Goal: Task Accomplishment & Management: Use online tool/utility

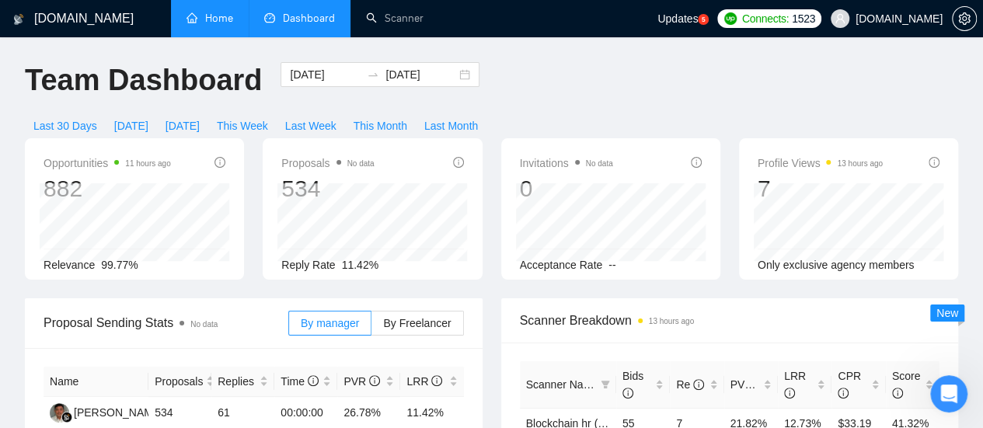
click at [216, 12] on link "Home" at bounding box center [210, 18] width 47 height 13
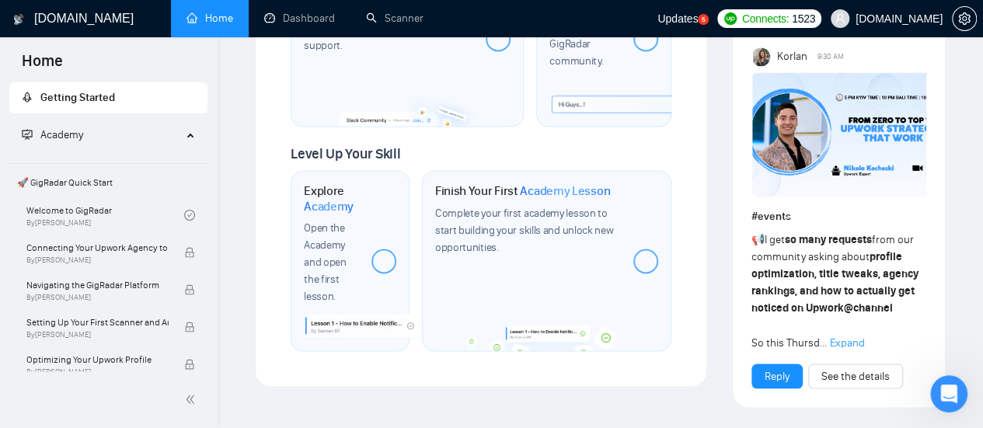
scroll to position [1166, 0]
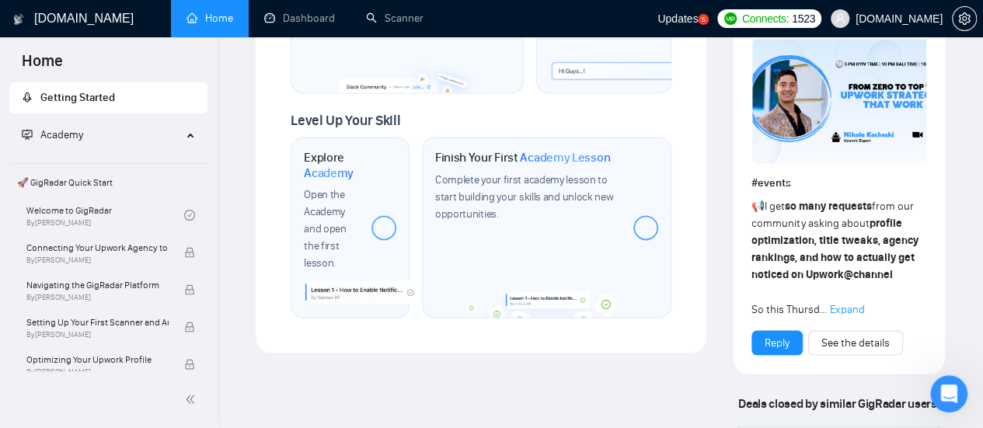
click at [853, 316] on span "Expand" at bounding box center [847, 308] width 35 height 13
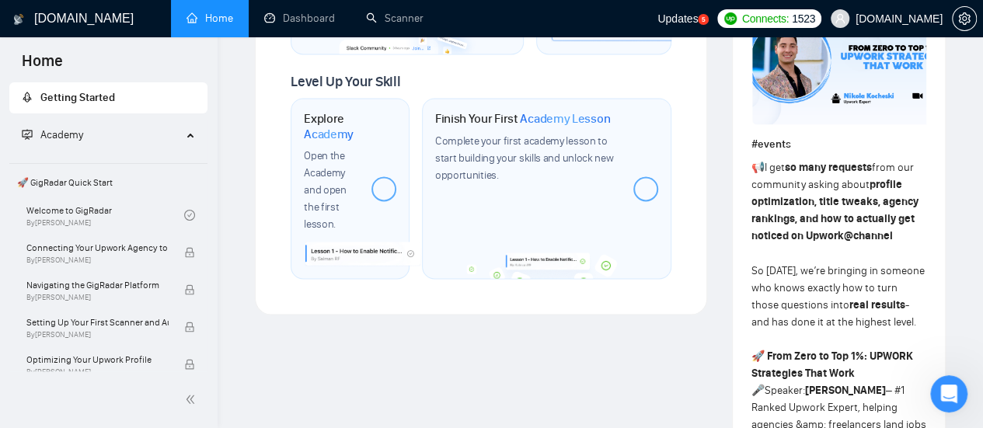
scroll to position [1105, 0]
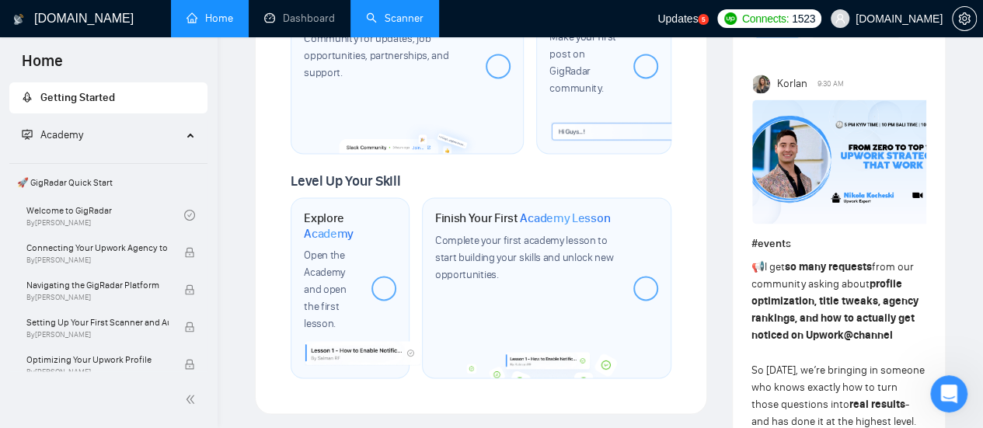
click at [417, 12] on link "Scanner" at bounding box center [395, 18] width 58 height 13
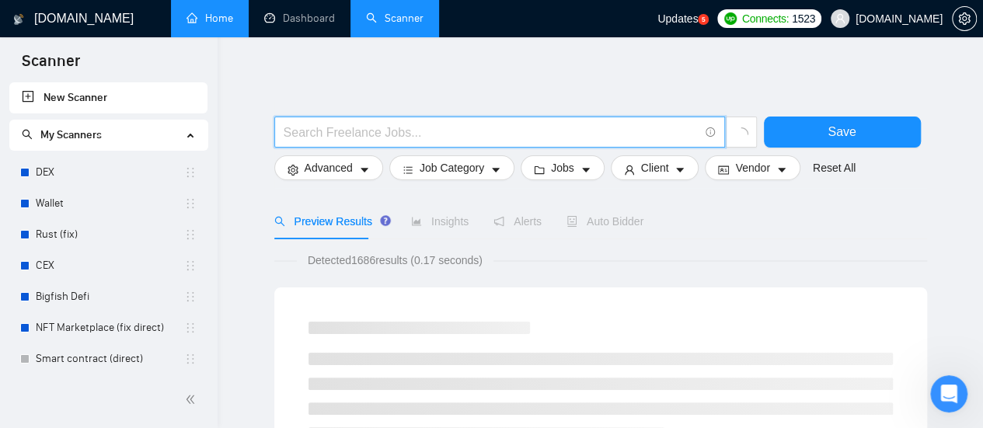
type input "(email | "e mail" | "e - mail") ((market*) | campaign | company | automation | …"
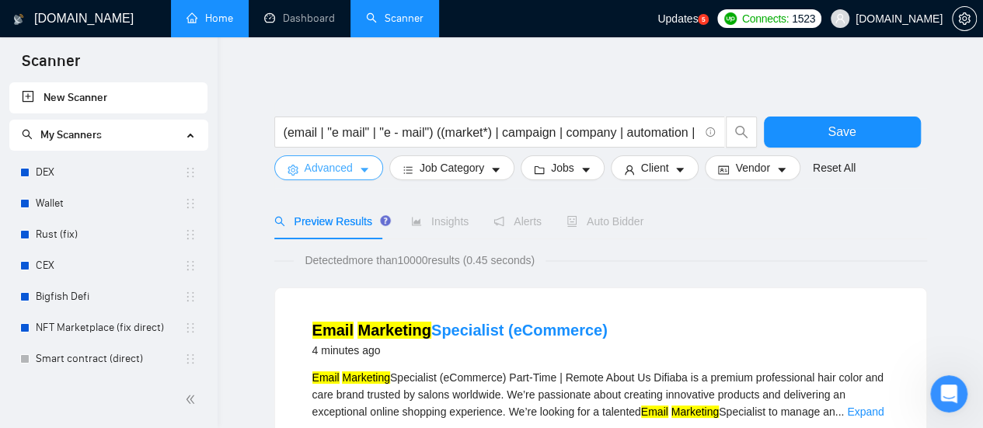
click at [376, 171] on button "Advanced" at bounding box center [328, 167] width 109 height 25
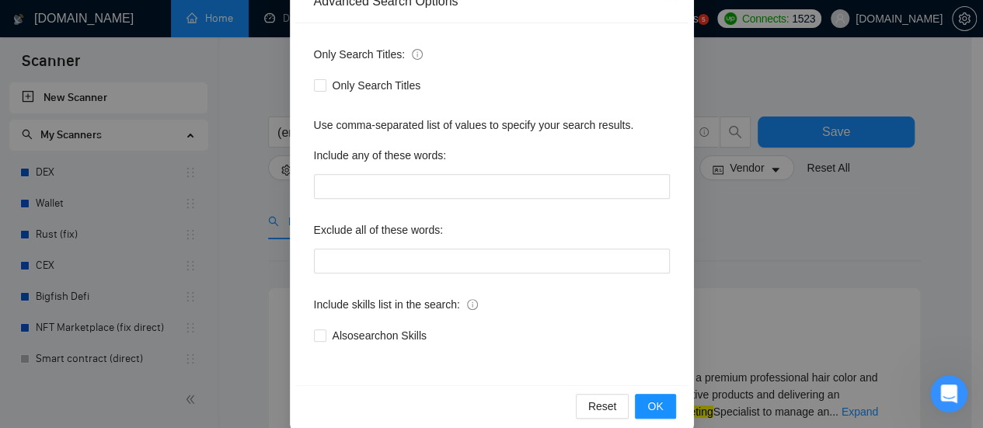
scroll to position [218, 0]
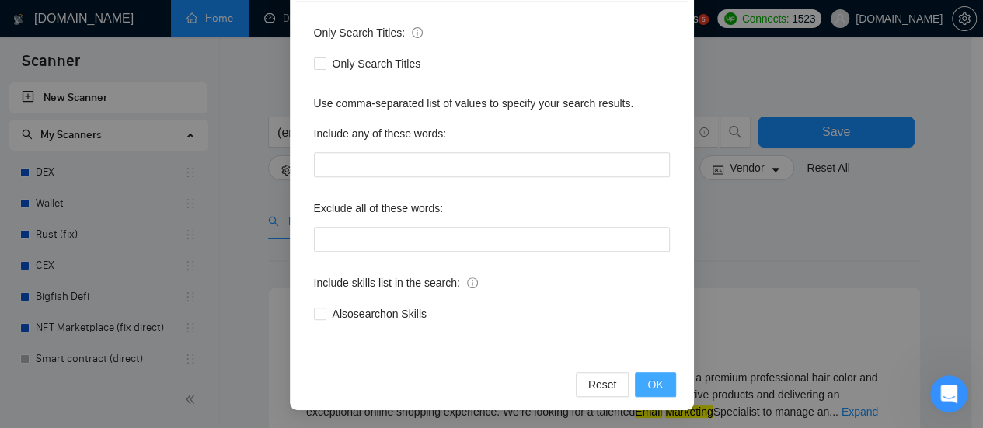
click at [649, 385] on span "OK" at bounding box center [655, 384] width 16 height 17
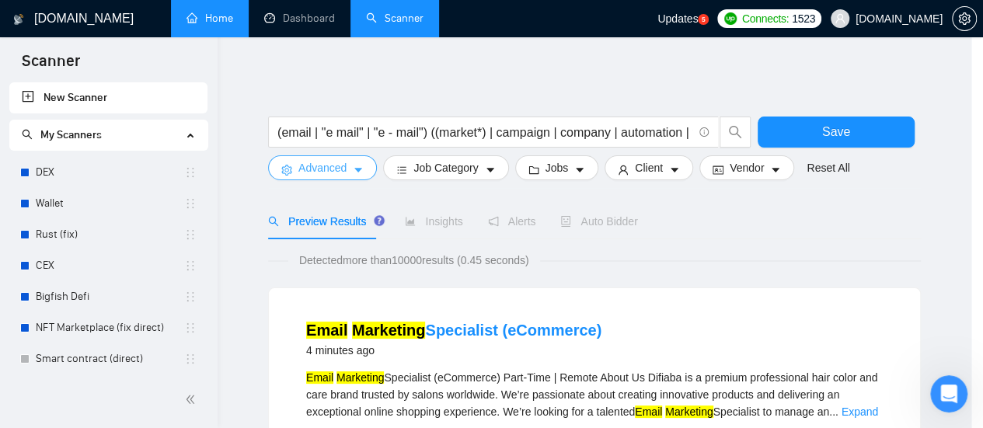
scroll to position [0, 0]
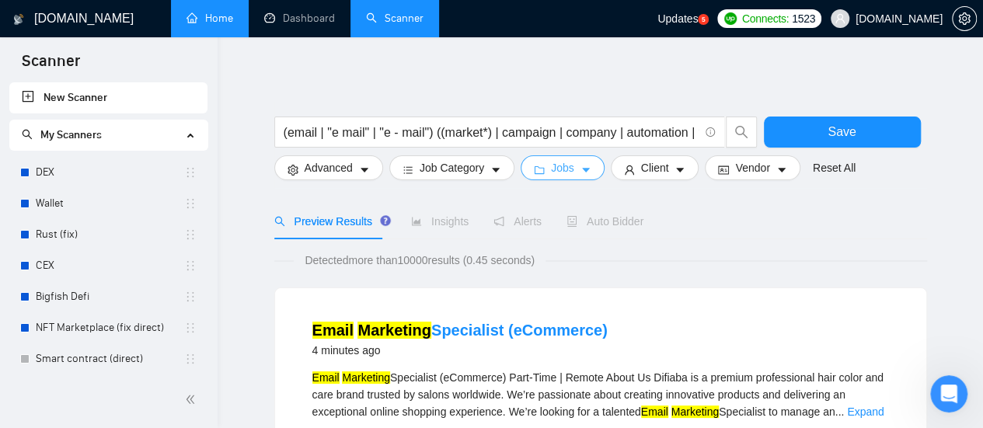
click at [593, 161] on button "Jobs" at bounding box center [563, 167] width 84 height 25
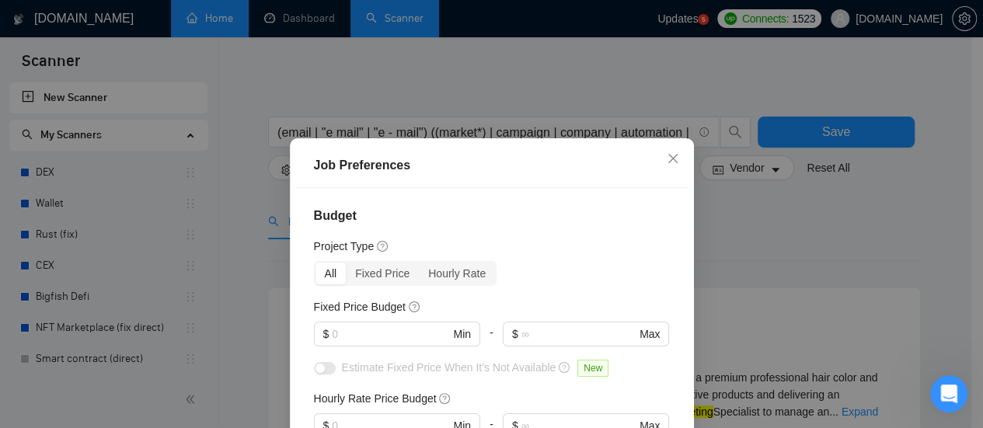
scroll to position [127, 0]
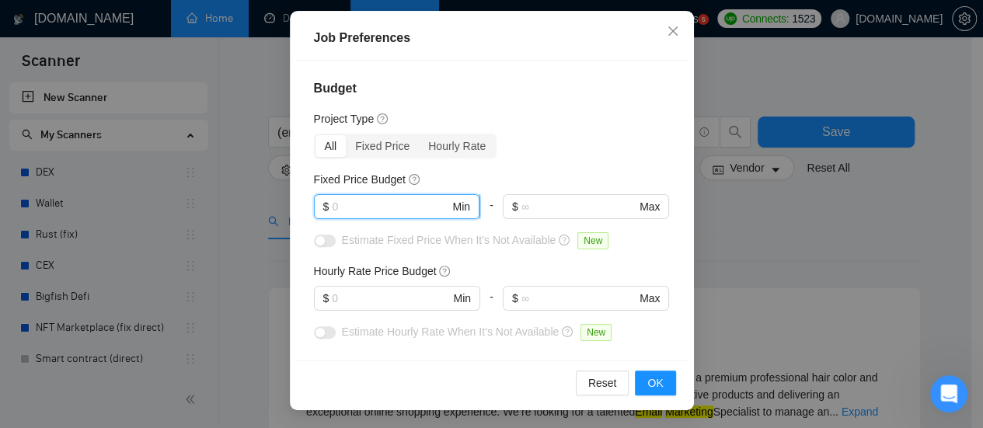
click at [382, 204] on input "text" at bounding box center [390, 206] width 117 height 17
click at [374, 291] on input "text" at bounding box center [390, 298] width 117 height 17
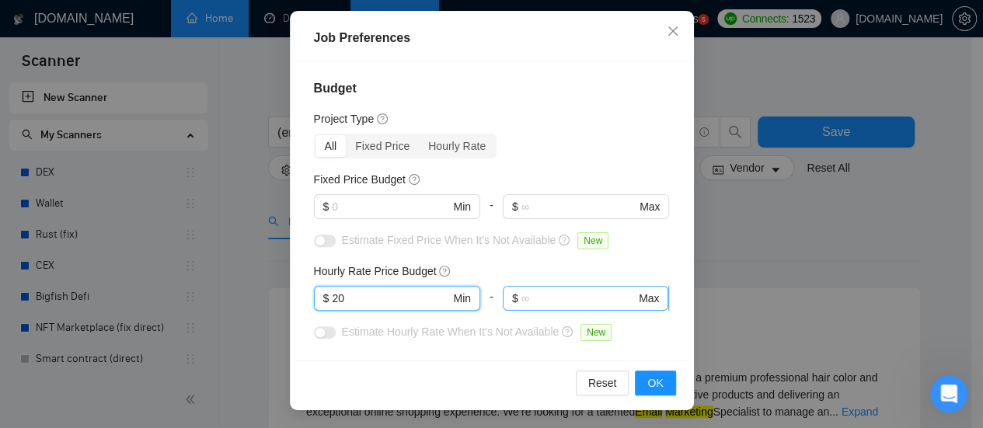
type input "20"
click at [521, 292] on input "text" at bounding box center [578, 298] width 114 height 17
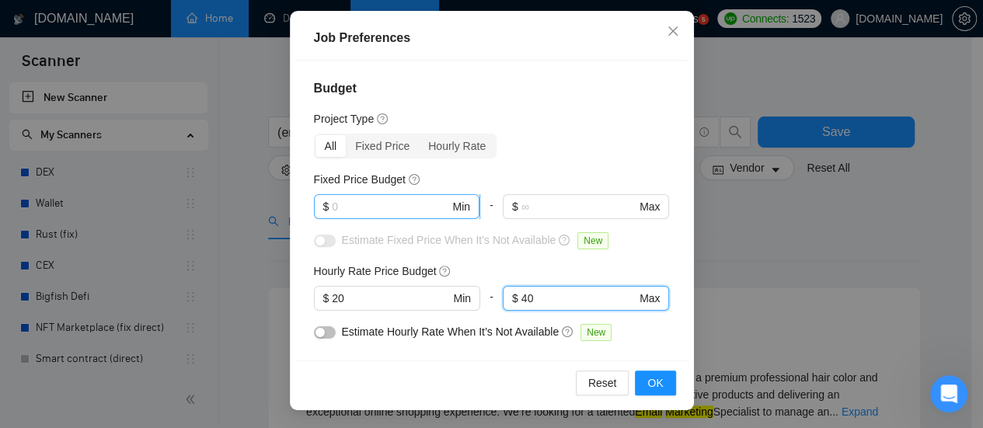
type input "40"
click at [361, 205] on input "text" at bounding box center [390, 206] width 117 height 17
type input "200"
click at [533, 173] on div "Fixed Price Budget" at bounding box center [492, 179] width 356 height 17
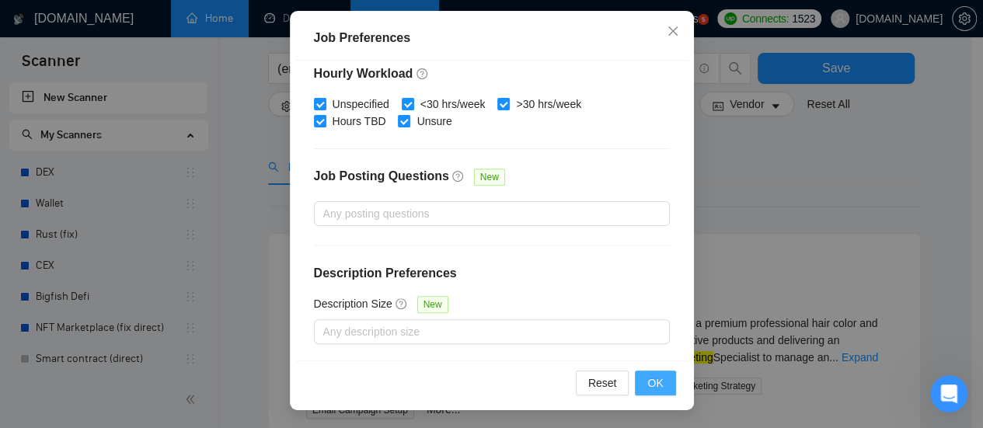
scroll to position [78, 0]
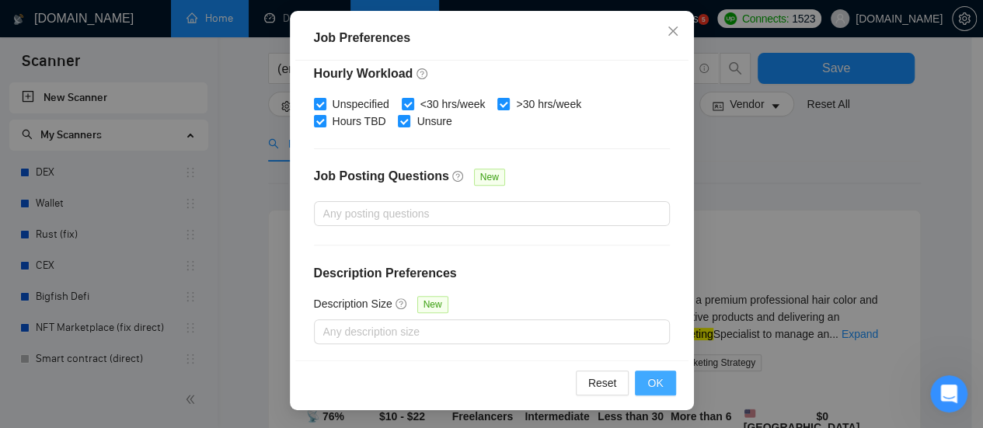
click at [663, 385] on button "OK" at bounding box center [655, 383] width 40 height 25
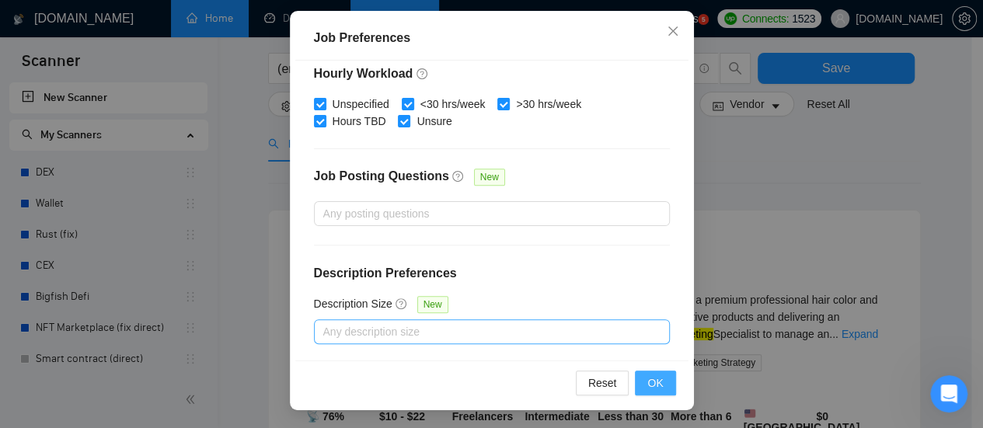
scroll to position [82, 0]
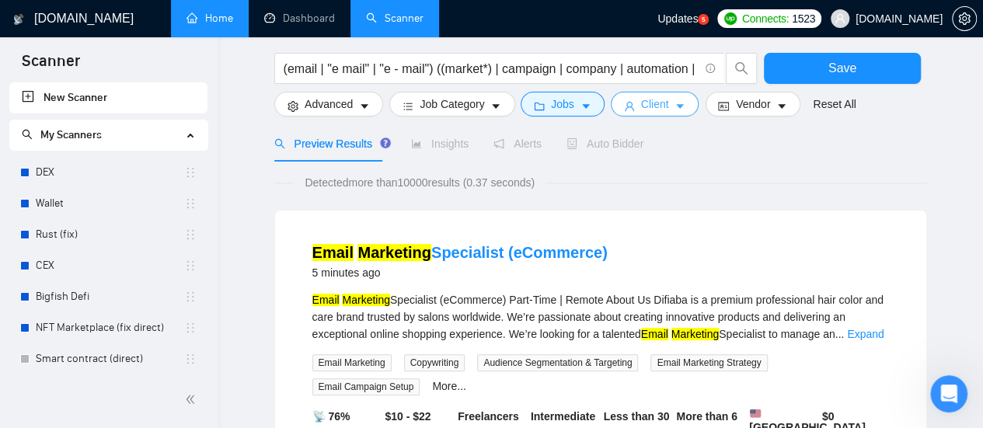
click at [676, 99] on button "Client" at bounding box center [655, 104] width 89 height 25
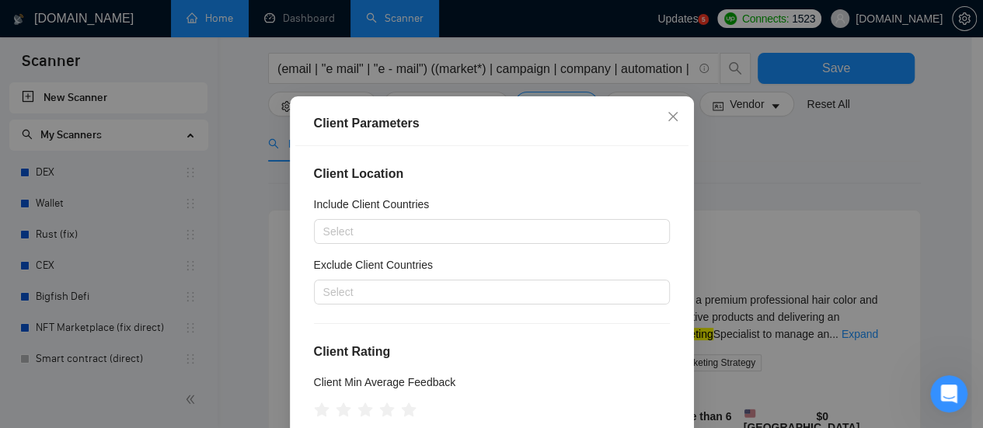
scroll to position [78, 0]
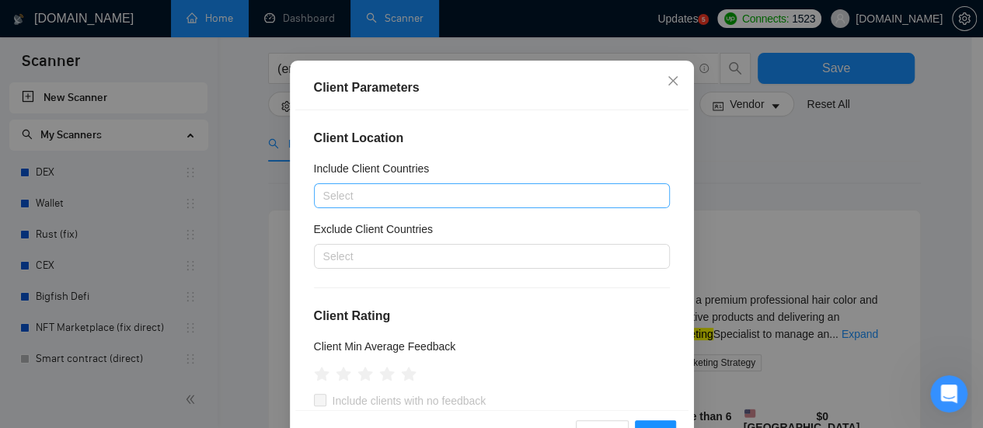
click at [410, 185] on div "Select" at bounding box center [492, 195] width 356 height 25
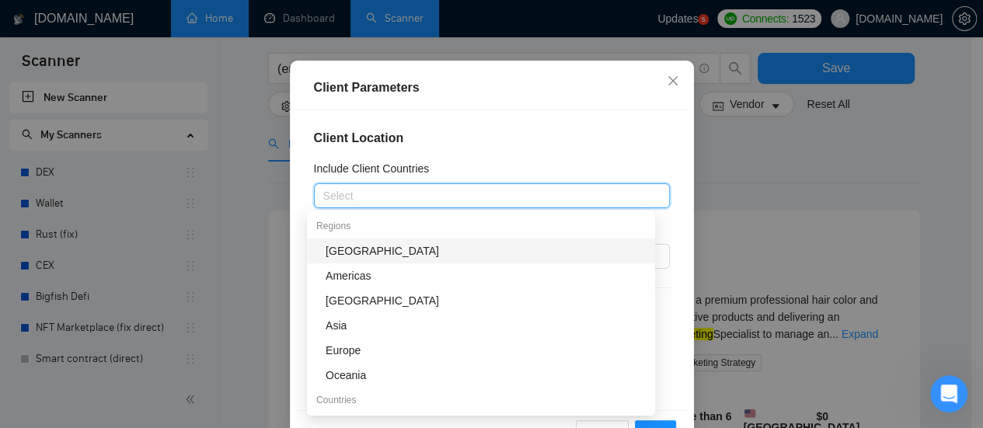
click at [457, 173] on div "Include Client Countries" at bounding box center [492, 171] width 356 height 23
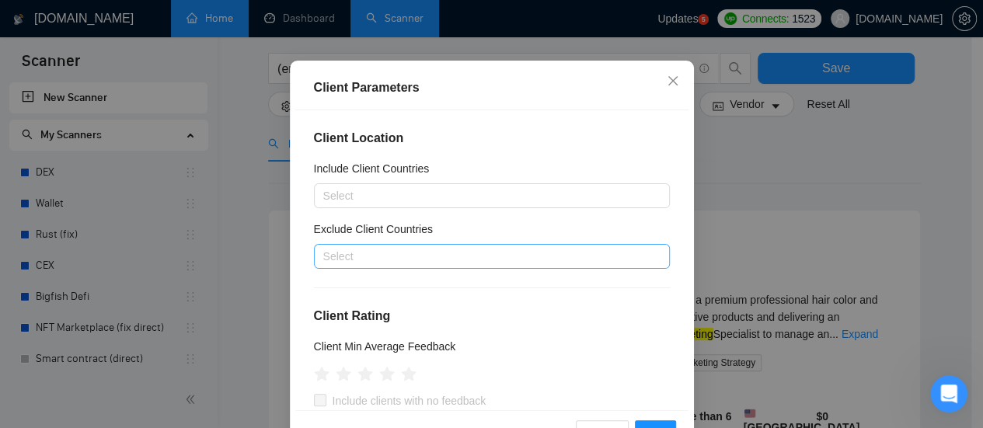
click at [472, 253] on div at bounding box center [484, 256] width 333 height 19
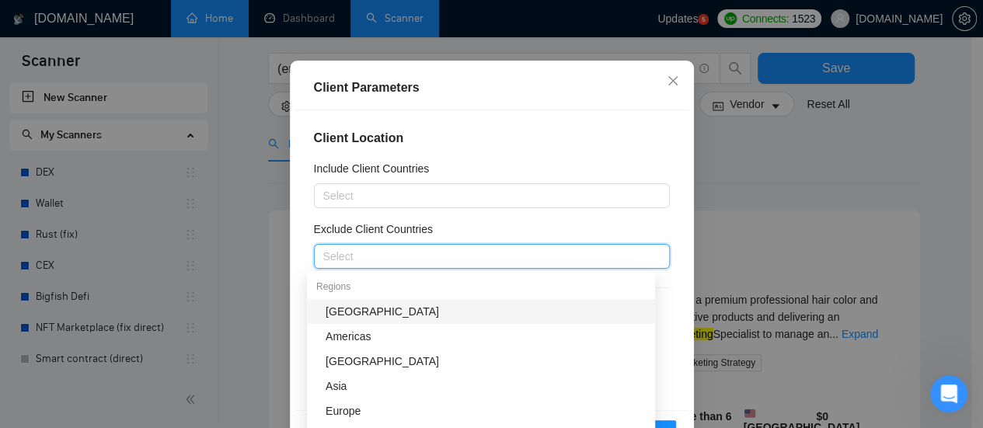
click at [531, 225] on div "Exclude Client Countries" at bounding box center [492, 232] width 356 height 23
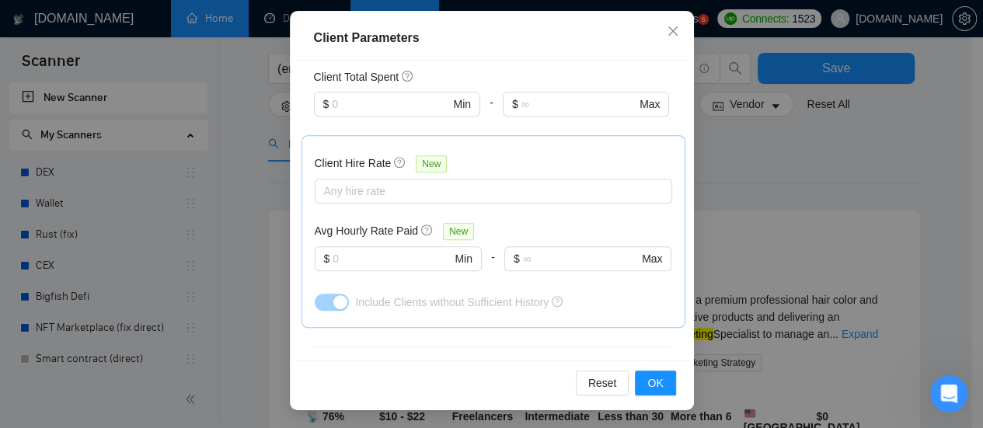
scroll to position [434, 0]
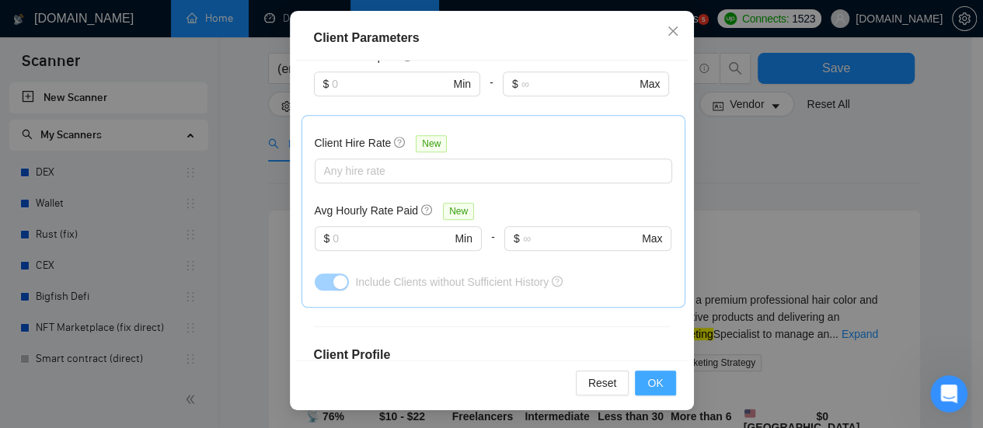
click at [647, 386] on span "OK" at bounding box center [655, 383] width 16 height 17
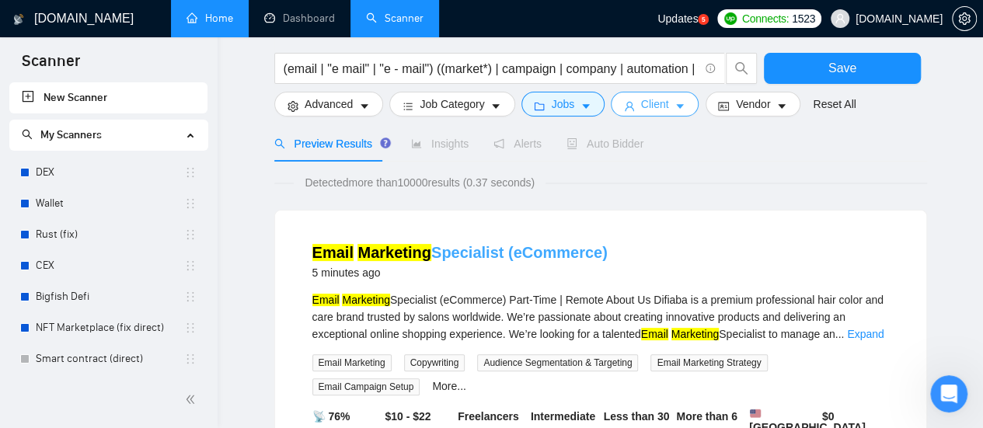
scroll to position [0, 0]
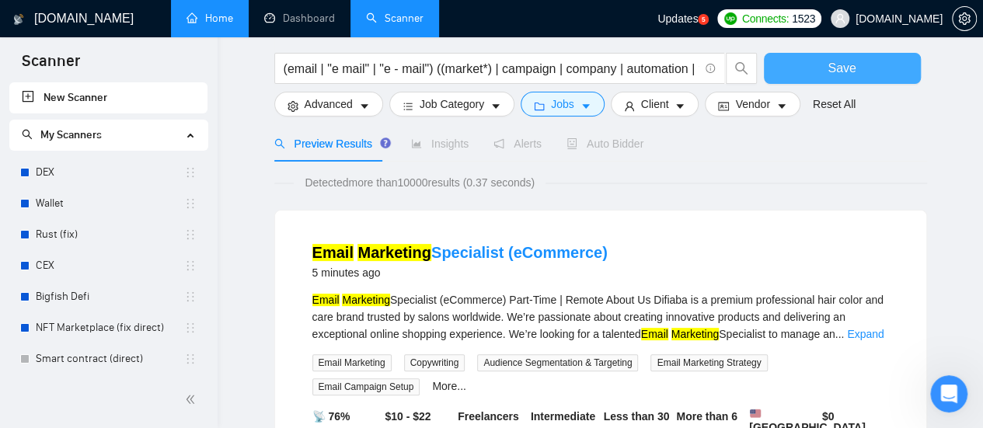
click at [838, 66] on span "Save" at bounding box center [842, 67] width 28 height 19
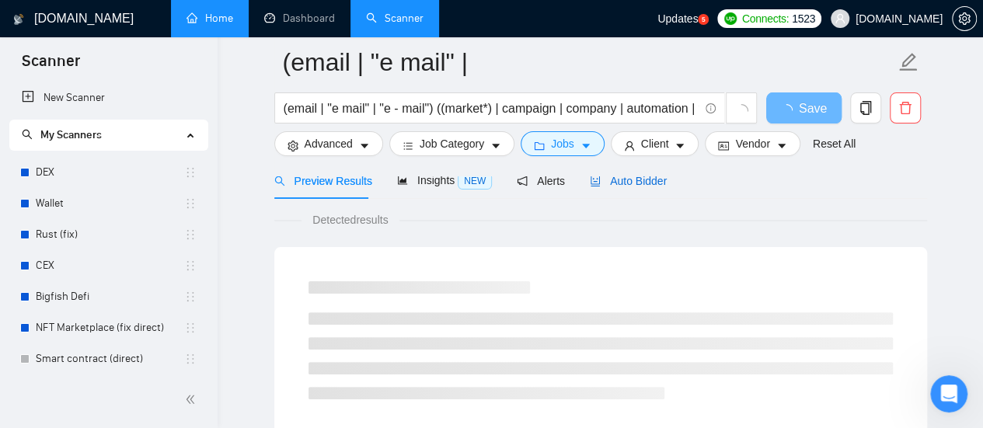
click at [628, 184] on span "Auto Bidder" at bounding box center [628, 181] width 77 height 12
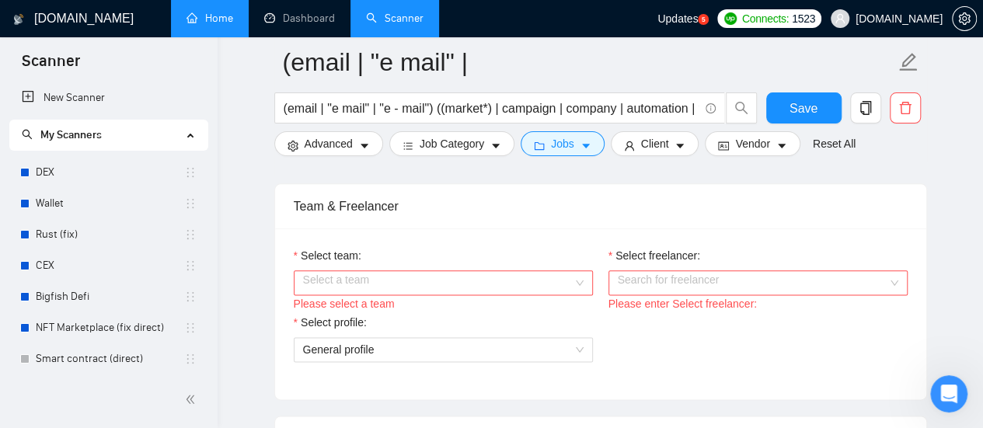
scroll to position [855, 0]
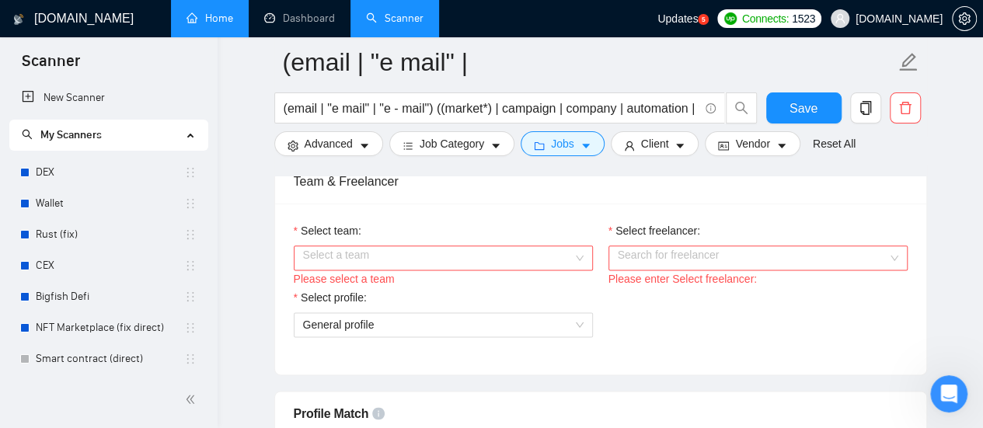
click at [756, 248] on input "Select freelancer:" at bounding box center [753, 257] width 270 height 23
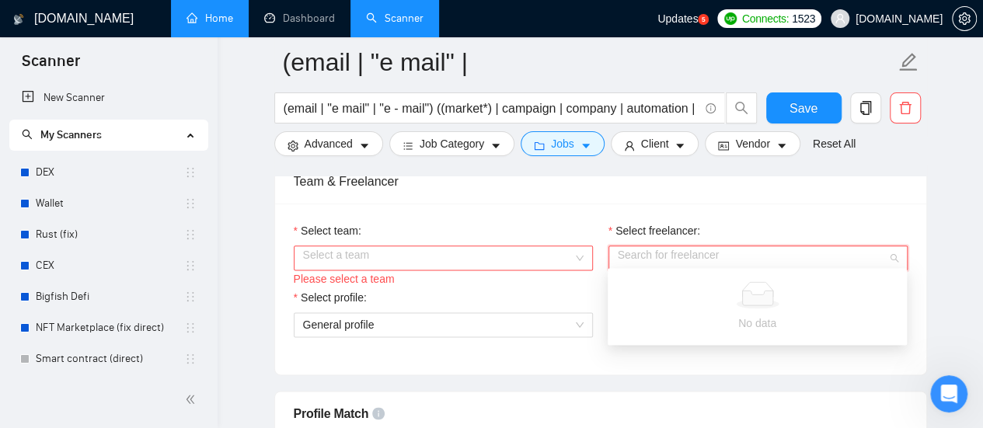
click at [530, 253] on input "Select team:" at bounding box center [438, 257] width 270 height 23
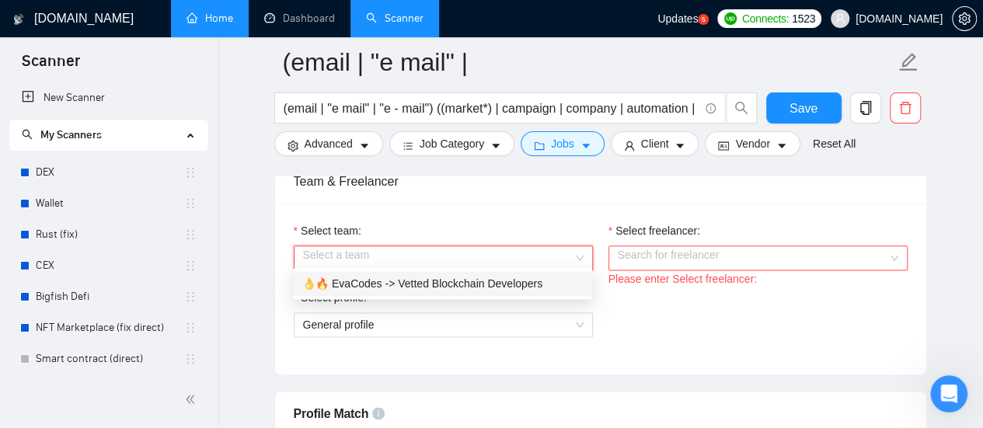
drag, startPoint x: 479, startPoint y: 281, endPoint x: 667, endPoint y: 260, distance: 188.4
click at [480, 281] on div "👌🔥 EvaCodes -> Vetted Blockchain Developers" at bounding box center [442, 283] width 281 height 17
click at [667, 263] on input "Select freelancer:" at bounding box center [753, 257] width 270 height 23
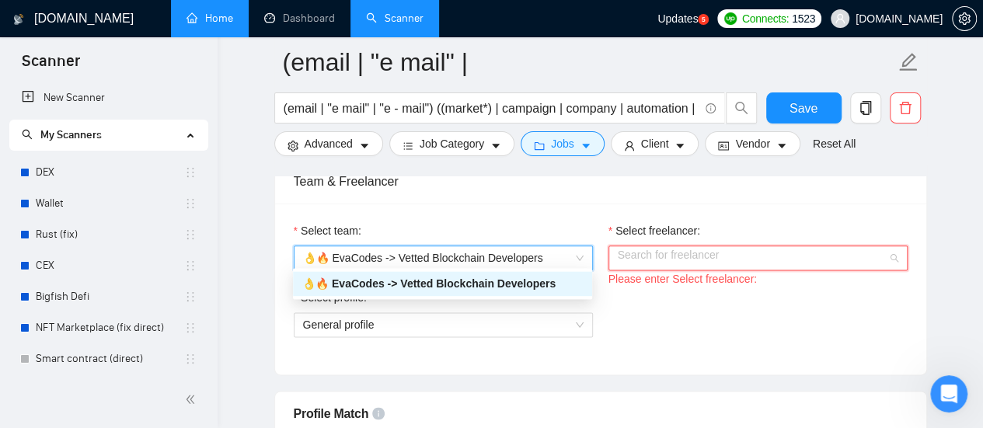
click at [670, 252] on input "Select freelancer:" at bounding box center [753, 257] width 270 height 23
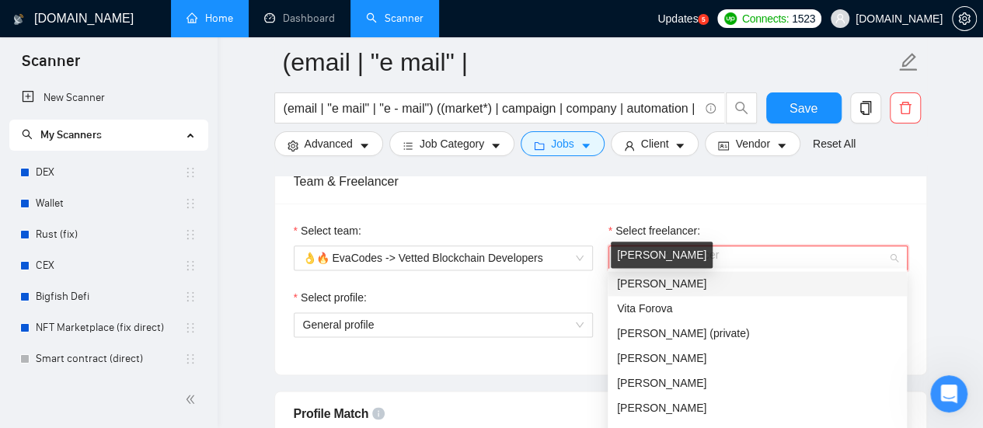
click at [656, 279] on span "[PERSON_NAME]" at bounding box center [661, 283] width 89 height 12
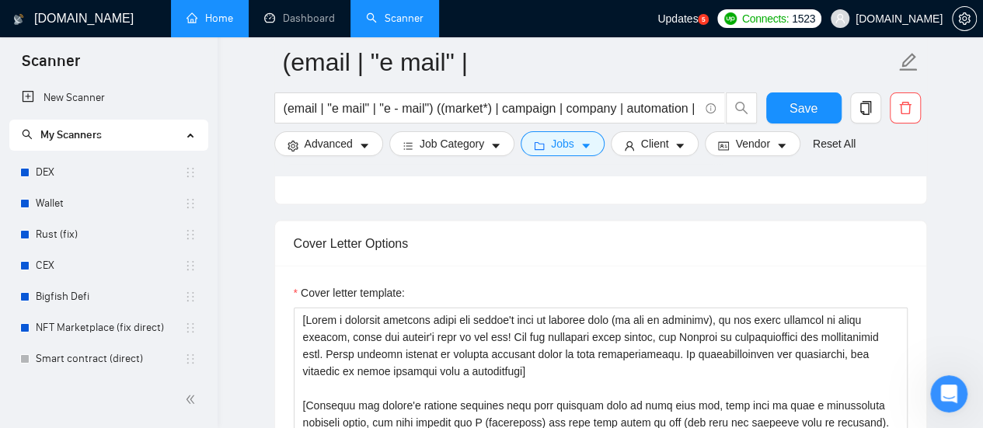
scroll to position [1554, 0]
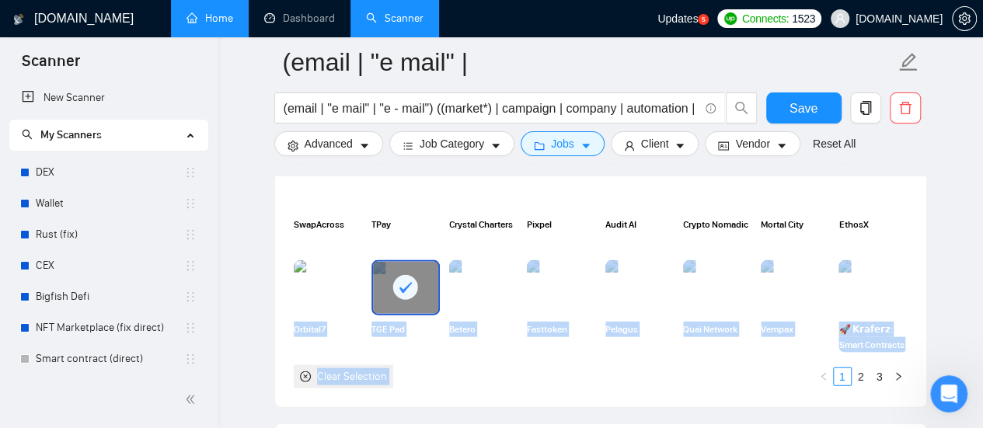
click at [514, 349] on div "SwapAcross TPay Crystal Charters Pixpel Audit AI Crypto Nomadic Mortal City Eth…" at bounding box center [600, 272] width 623 height 232
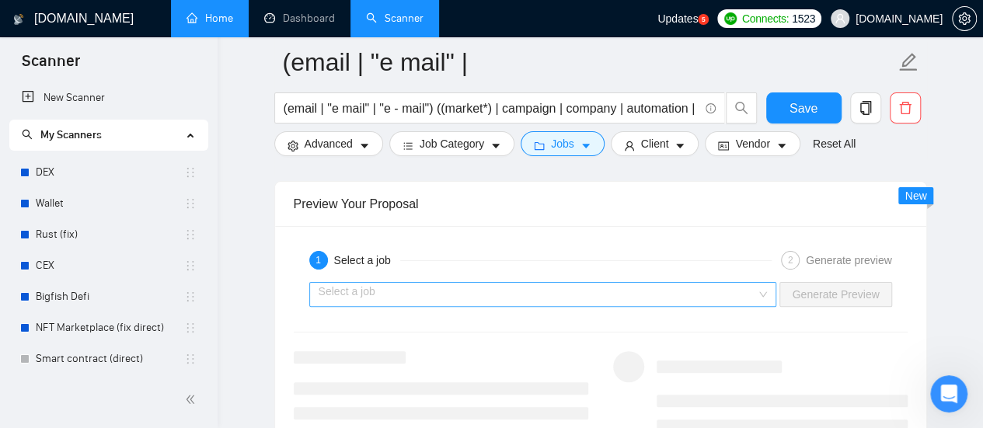
scroll to position [2962, 0]
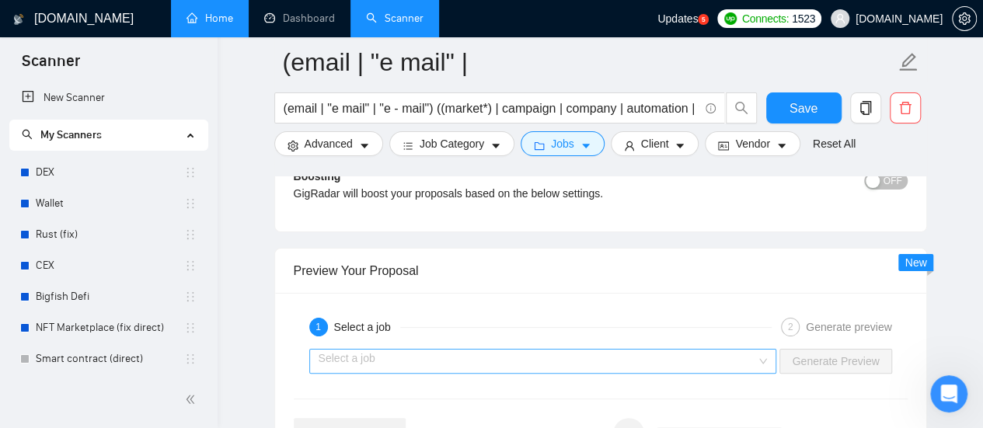
click at [619, 350] on input "search" at bounding box center [538, 361] width 438 height 23
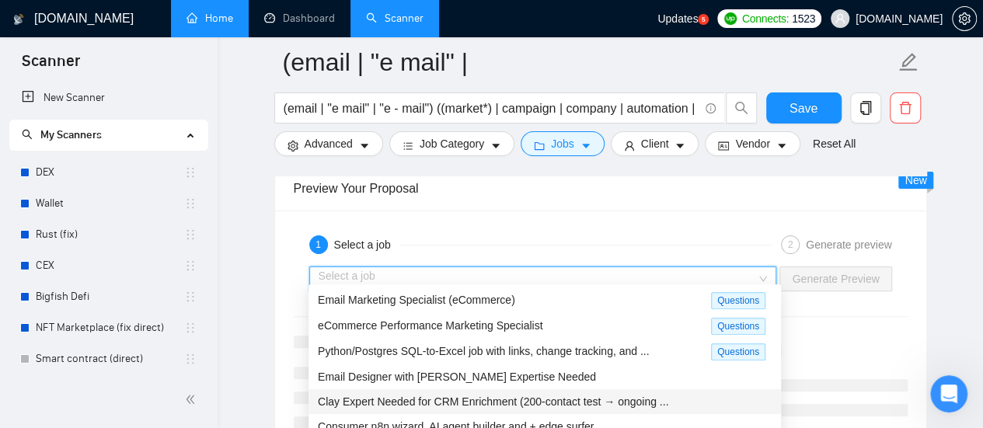
scroll to position [3118, 0]
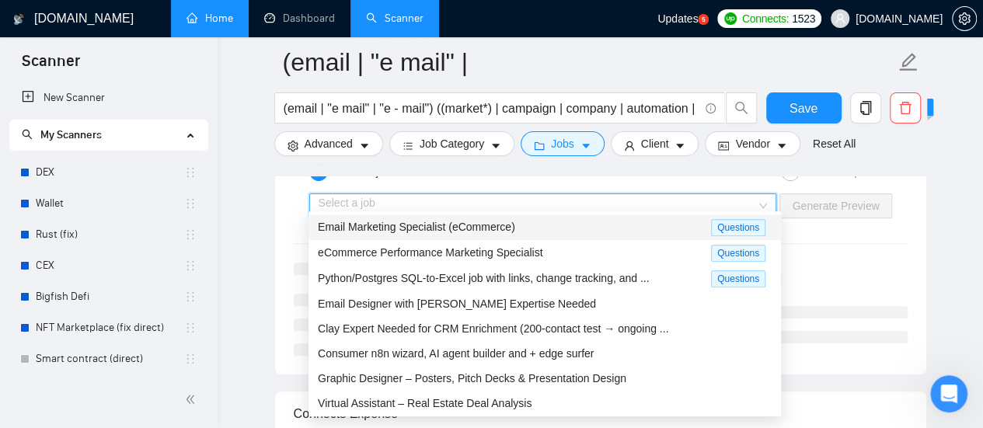
click at [404, 233] on span "Email Marketing Specialist (eCommerce)" at bounding box center [416, 227] width 197 height 12
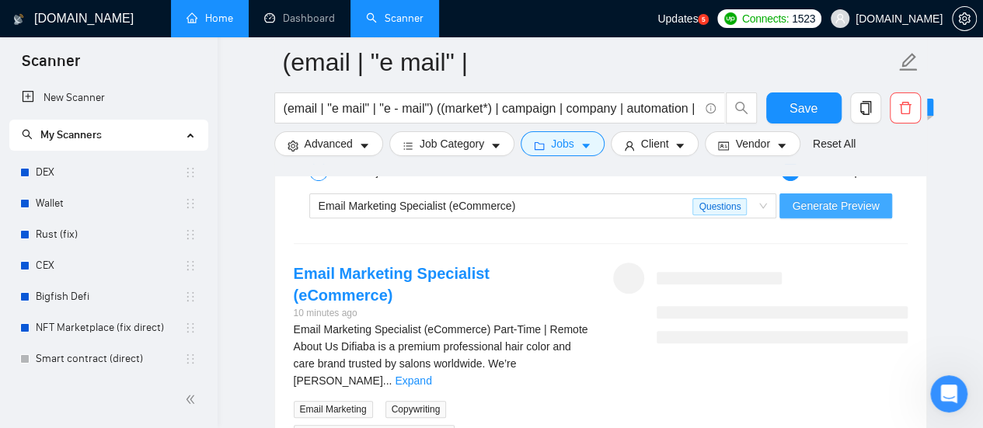
click at [862, 200] on span "Generate Preview" at bounding box center [835, 205] width 87 height 17
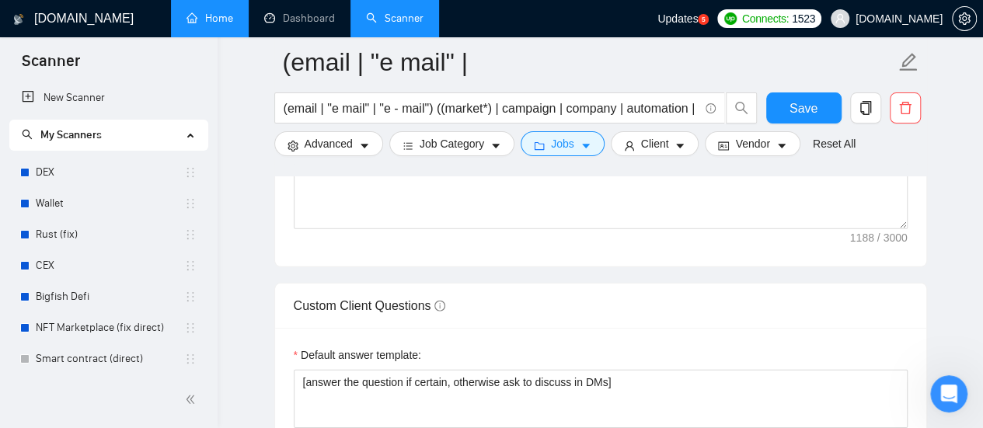
scroll to position [2341, 0]
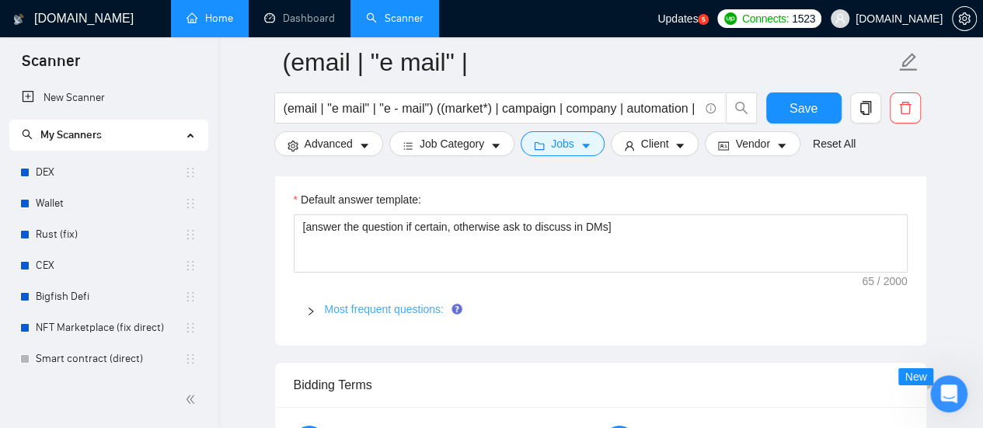
click at [382, 303] on link "Most frequent questions:" at bounding box center [384, 309] width 119 height 12
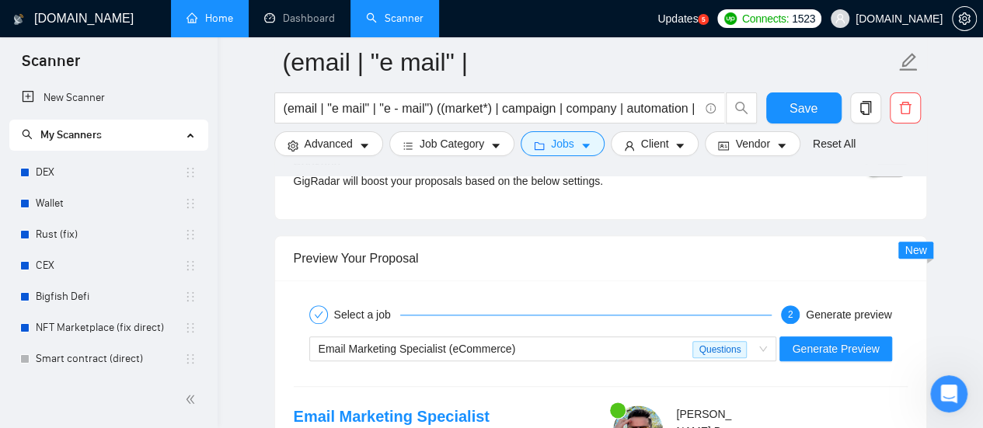
scroll to position [3895, 0]
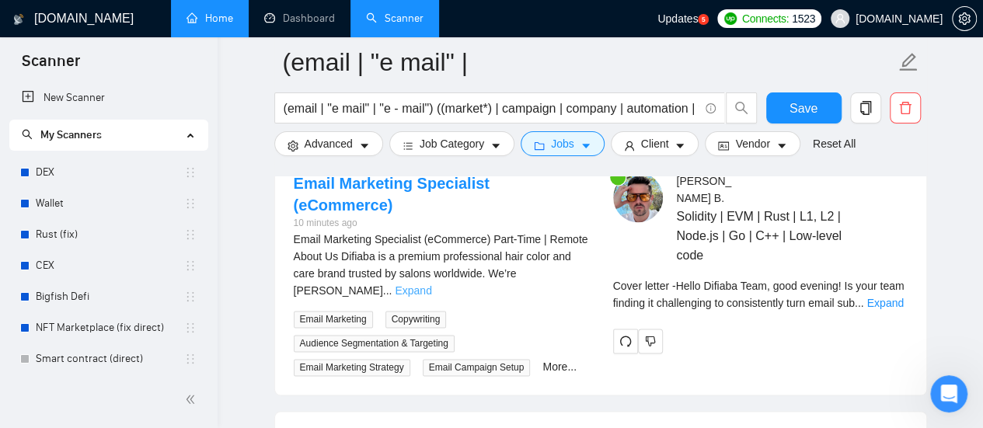
click at [431, 284] on link "Expand" at bounding box center [413, 290] width 37 height 12
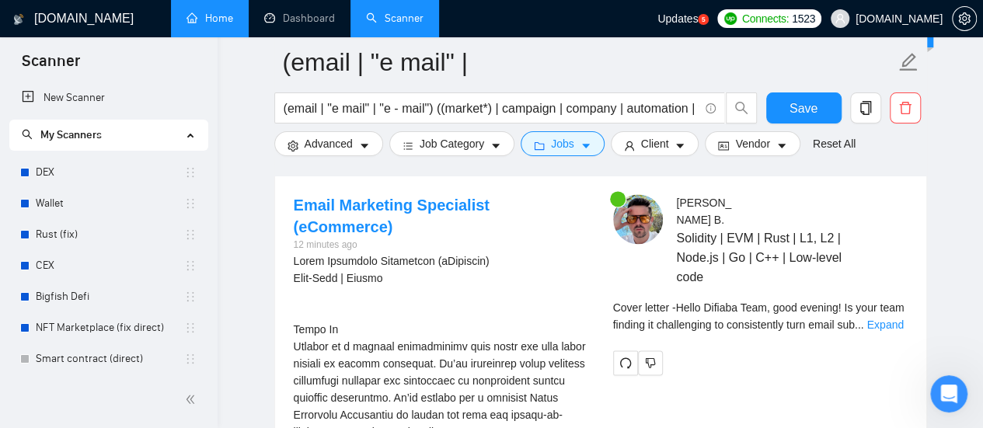
scroll to position [3817, 0]
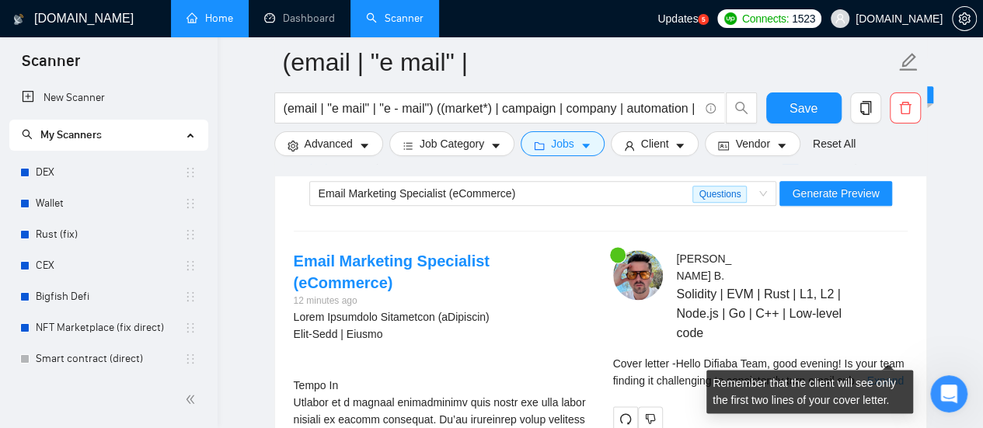
click at [892, 375] on link "Expand" at bounding box center [885, 381] width 37 height 12
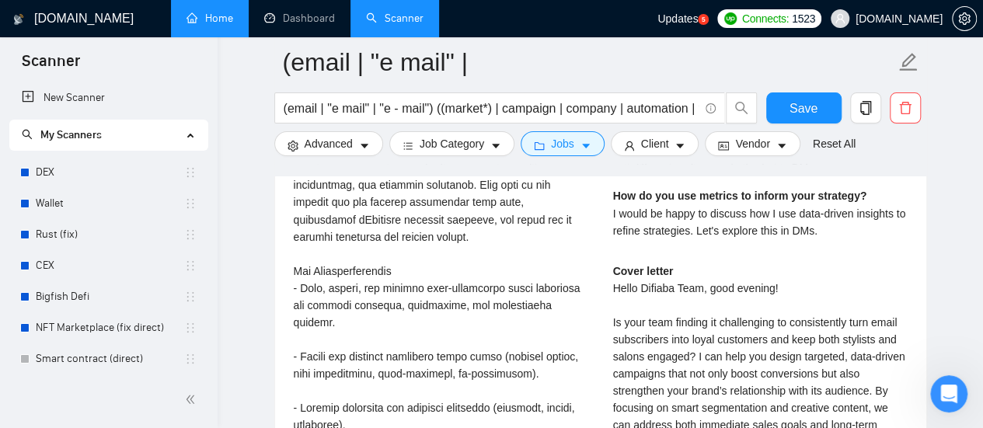
scroll to position [4284, 0]
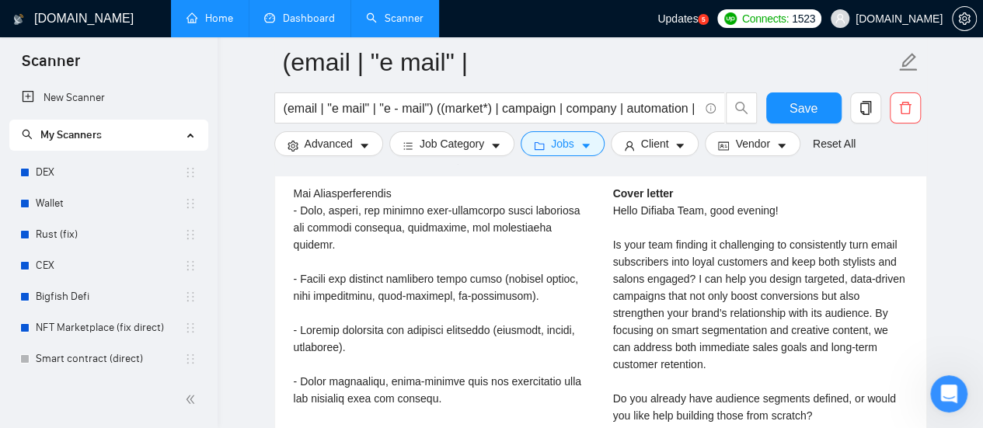
click at [307, 24] on link "Dashboard" at bounding box center [299, 18] width 71 height 13
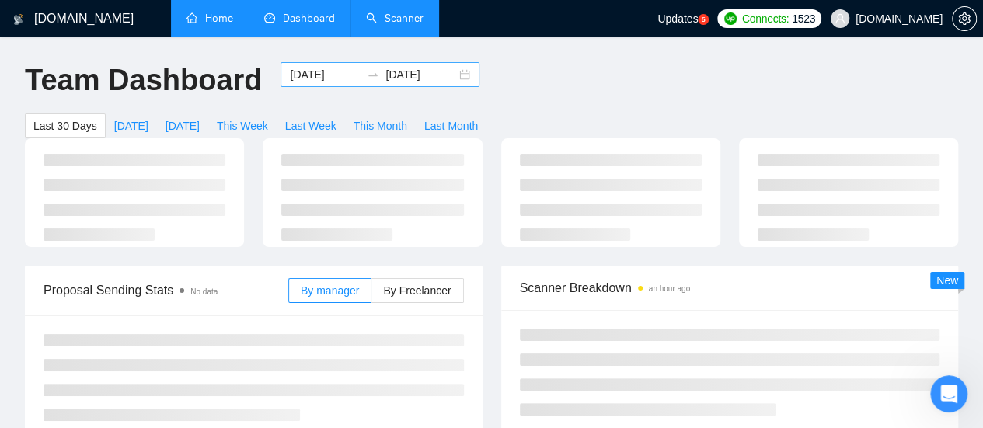
click at [303, 79] on input "[DATE]" at bounding box center [325, 74] width 71 height 17
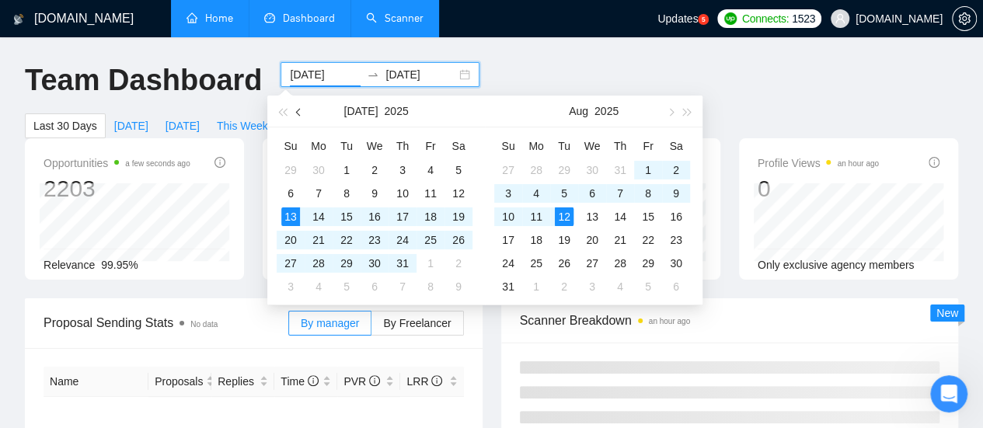
drag, startPoint x: 300, startPoint y: 119, endPoint x: 297, endPoint y: 108, distance: 11.3
click at [300, 119] on button "button" at bounding box center [299, 111] width 17 height 31
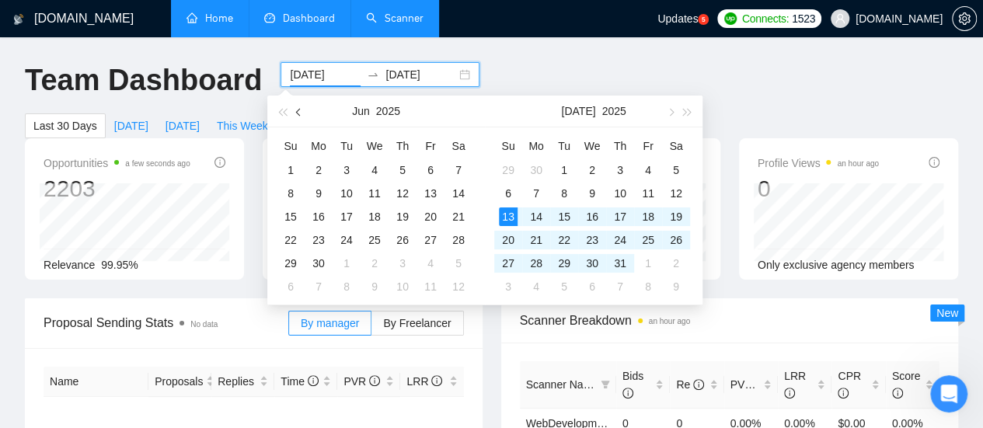
click at [298, 112] on span "button" at bounding box center [300, 112] width 8 height 8
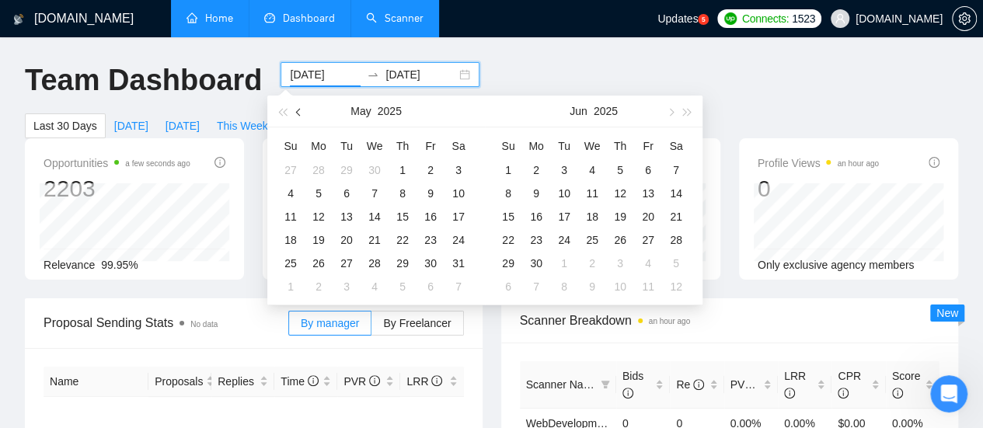
click at [298, 112] on span "button" at bounding box center [300, 112] width 8 height 8
click at [298, 116] on button "button" at bounding box center [299, 111] width 17 height 31
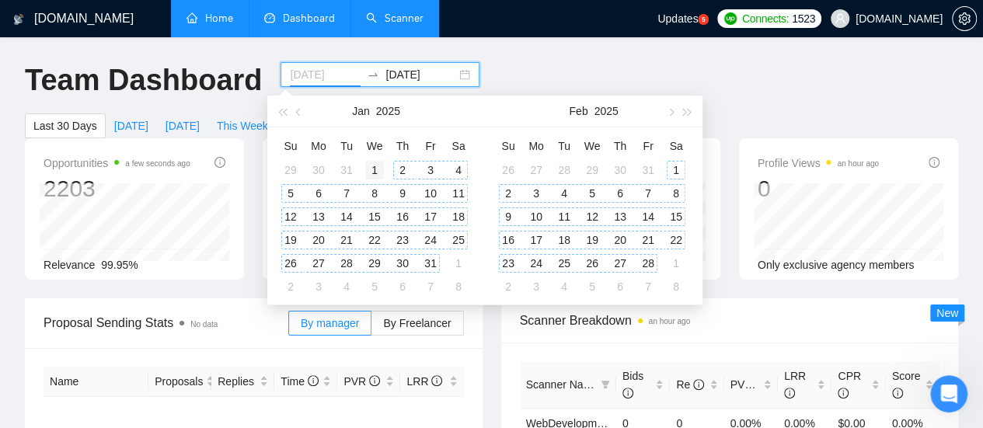
type input "[DATE]"
click at [375, 168] on div "1" at bounding box center [374, 170] width 19 height 19
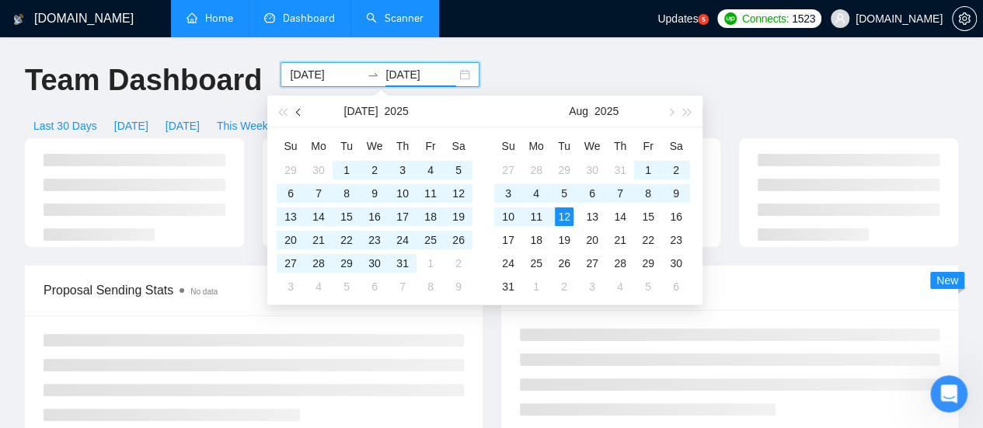
click at [299, 113] on span "button" at bounding box center [300, 112] width 8 height 8
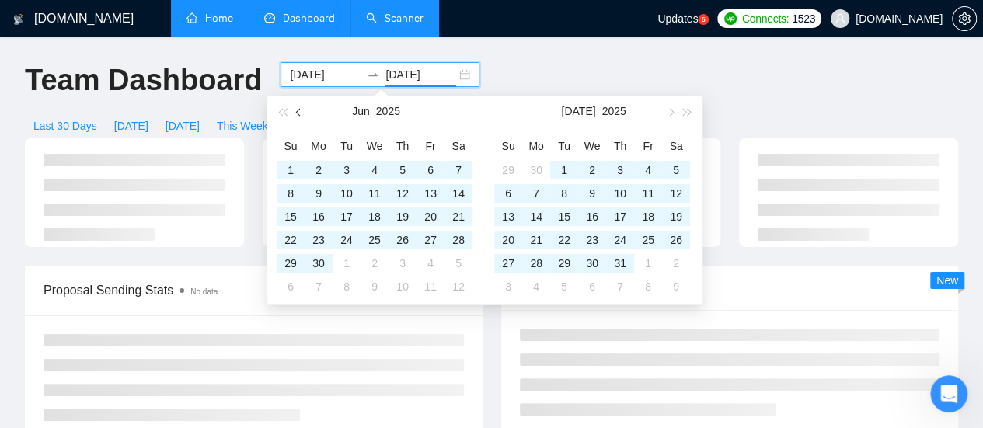
click at [299, 113] on span "button" at bounding box center [300, 112] width 8 height 8
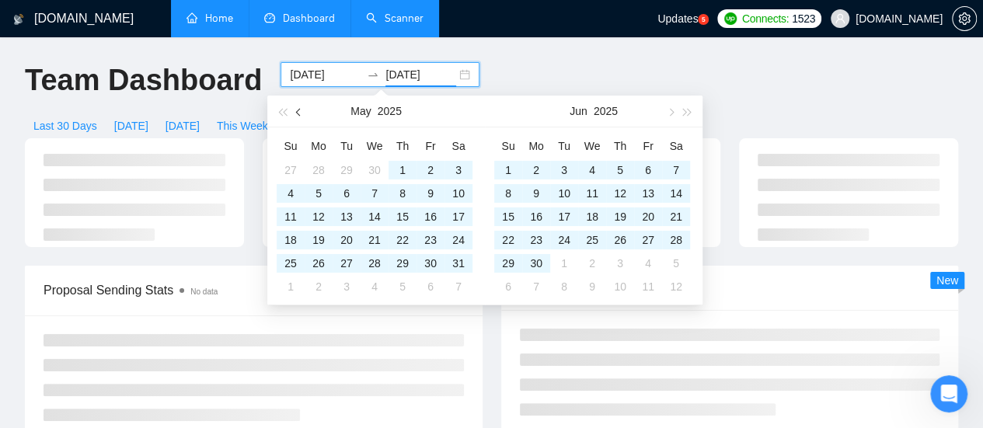
click at [298, 113] on span "button" at bounding box center [300, 112] width 8 height 8
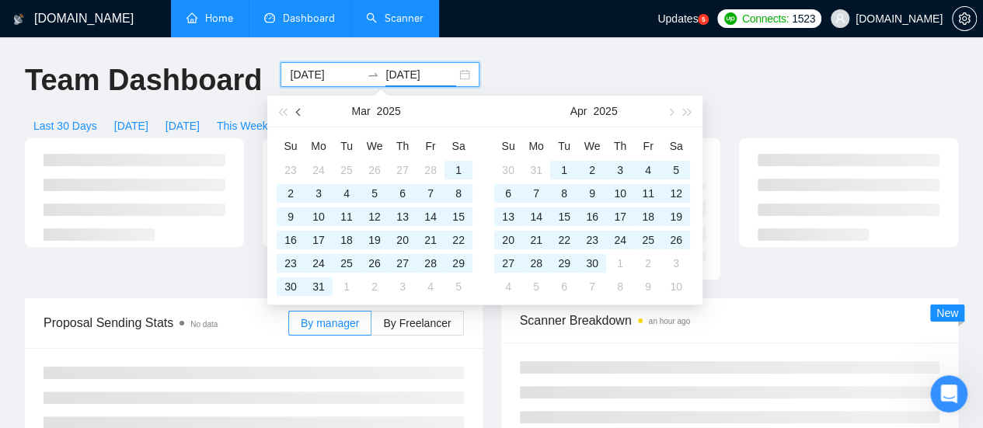
click at [298, 113] on span "button" at bounding box center [300, 112] width 8 height 8
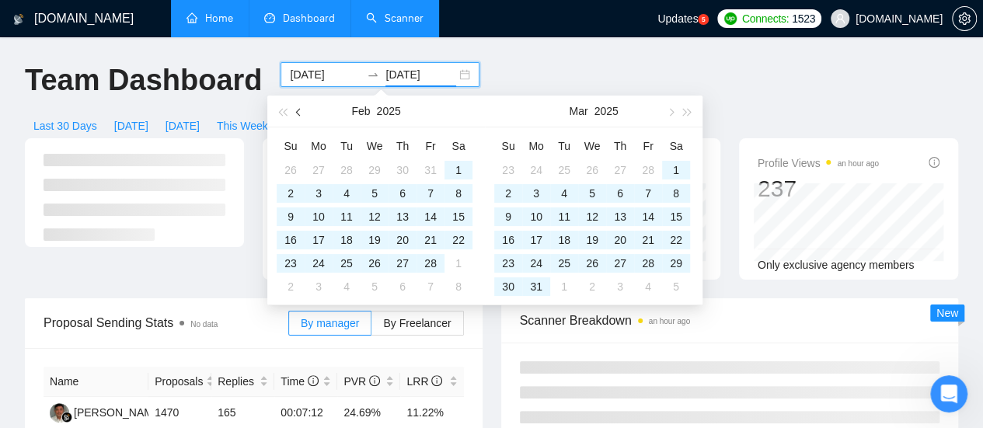
click at [298, 113] on span "button" at bounding box center [300, 112] width 8 height 8
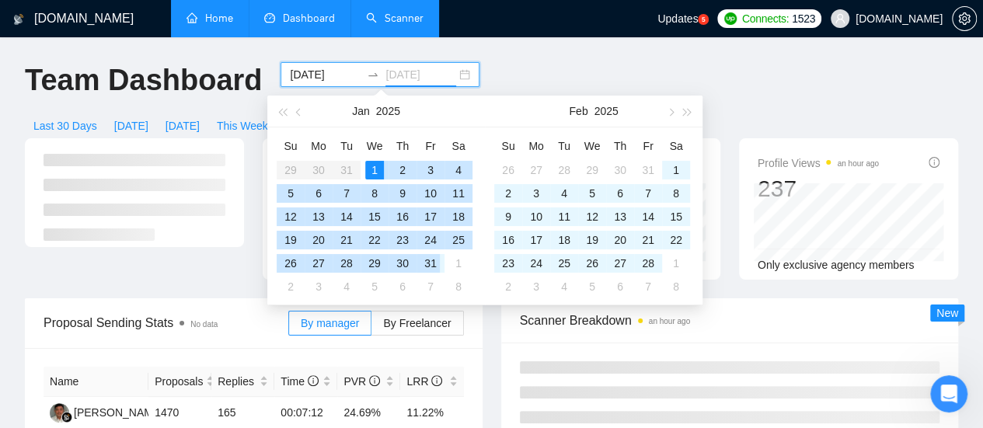
click at [429, 260] on div "31" at bounding box center [430, 263] width 19 height 19
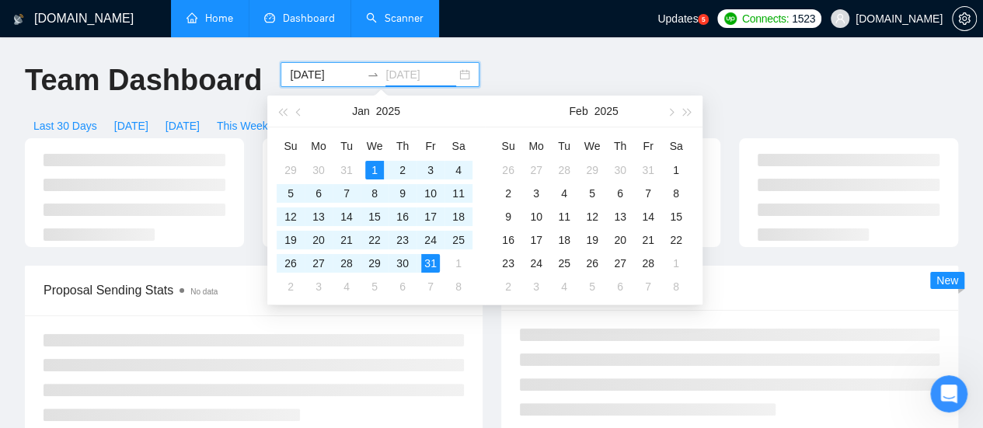
type input "[DATE]"
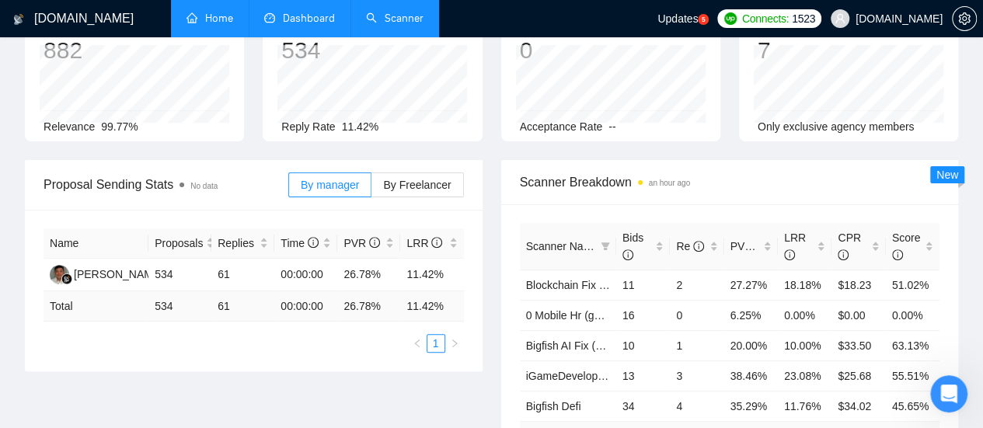
scroll to position [233, 0]
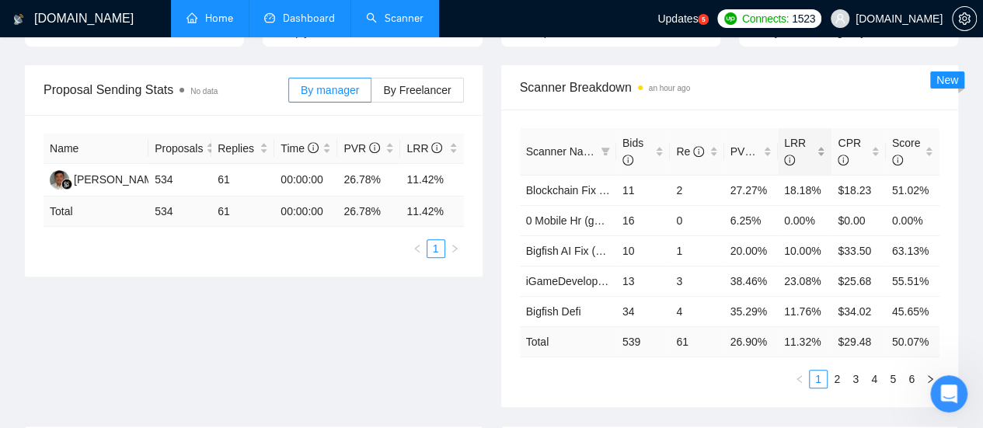
click at [817, 134] on div "LRR" at bounding box center [804, 151] width 41 height 34
click at [820, 134] on div "LRR" at bounding box center [804, 151] width 41 height 34
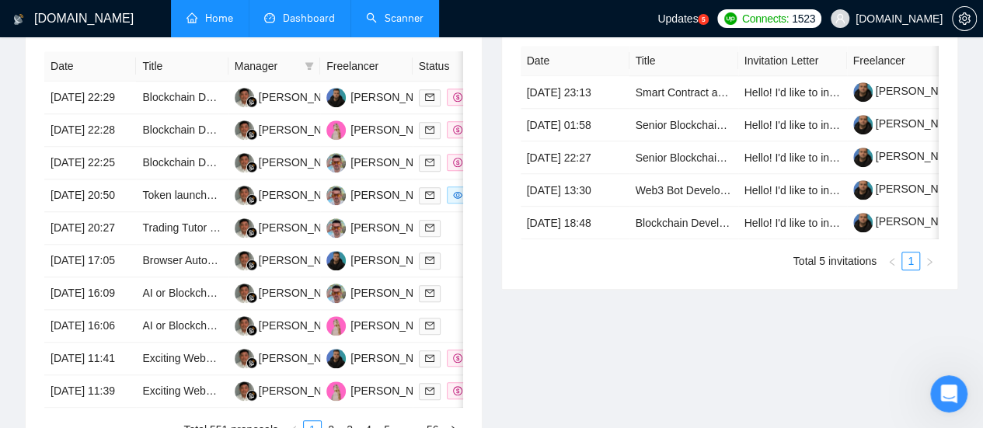
scroll to position [699, 0]
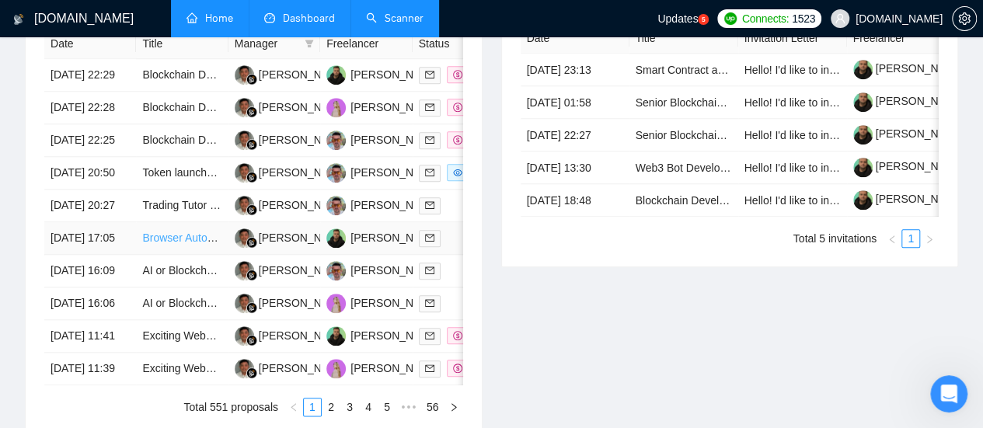
click at [182, 244] on link "Browser Automation Platform Needed (Fulltime / Large Project)" at bounding box center [294, 238] width 304 height 12
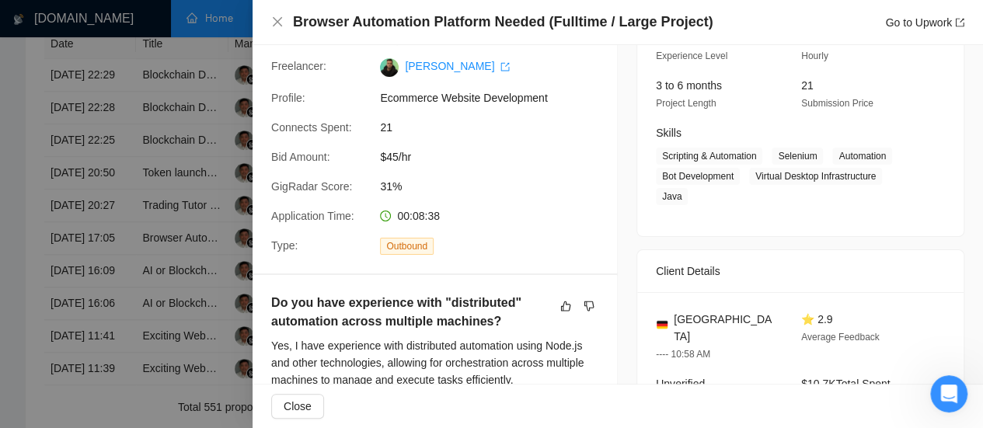
scroll to position [233, 0]
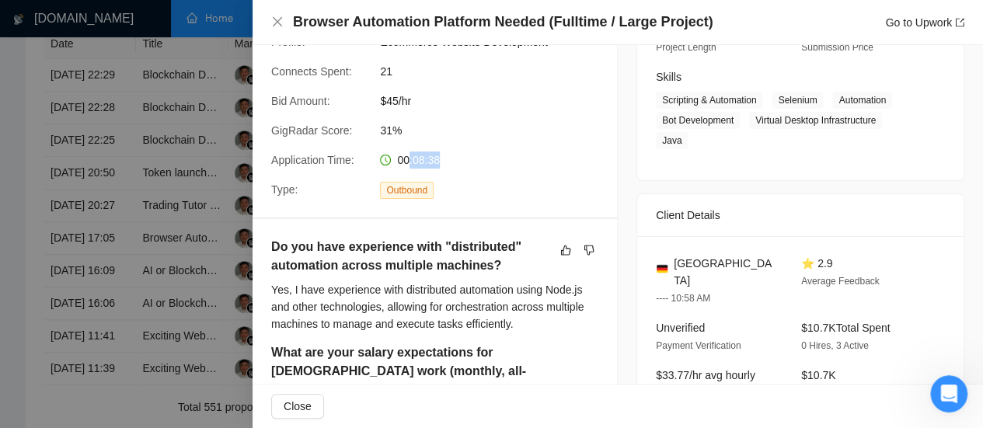
drag, startPoint x: 407, startPoint y: 162, endPoint x: 441, endPoint y: 159, distance: 34.3
click at [441, 159] on div "00:08:38" at bounding box center [456, 160] width 164 height 17
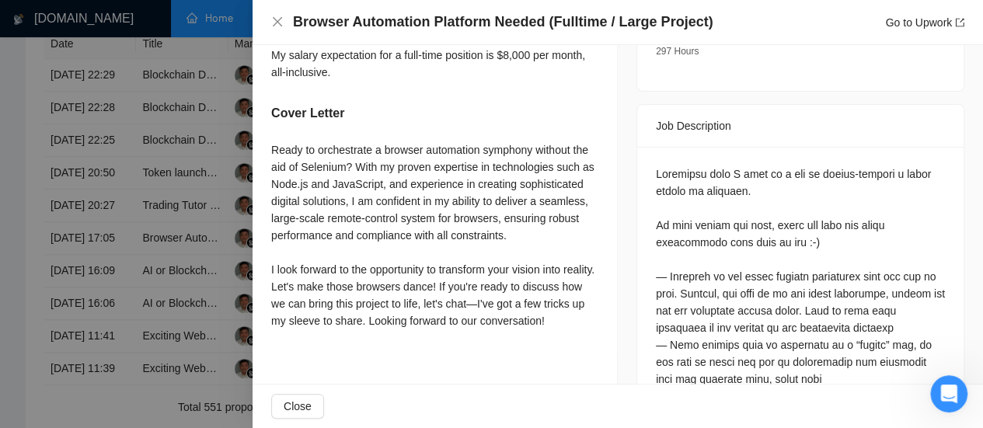
scroll to position [622, 0]
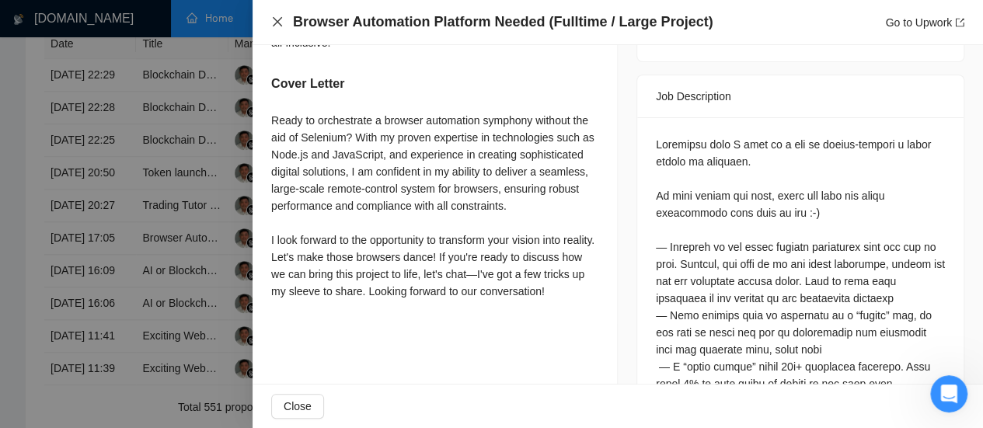
click at [277, 22] on icon "close" at bounding box center [277, 21] width 9 height 9
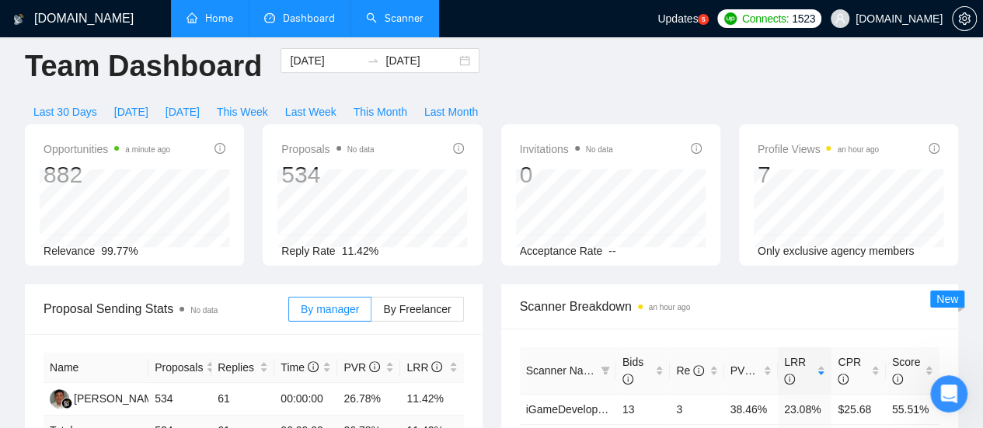
scroll to position [0, 0]
